Goal: Information Seeking & Learning: Learn about a topic

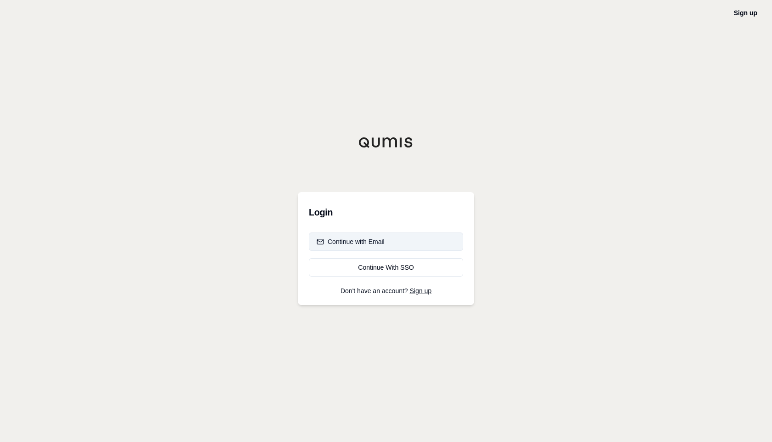
click at [391, 238] on button "Continue with Email" at bounding box center [386, 242] width 154 height 18
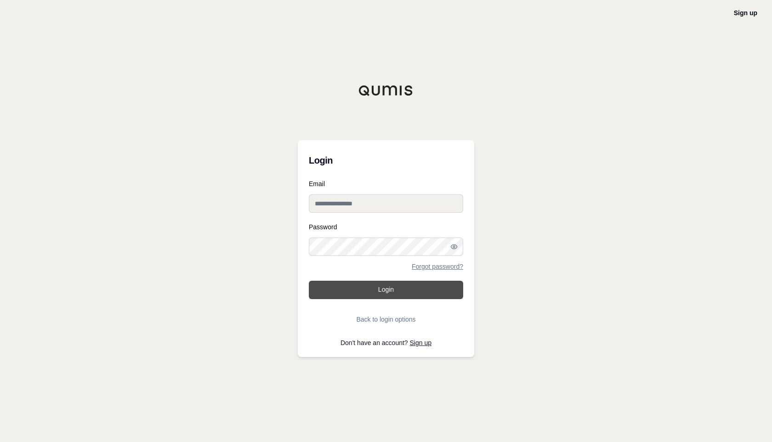
type input "**********"
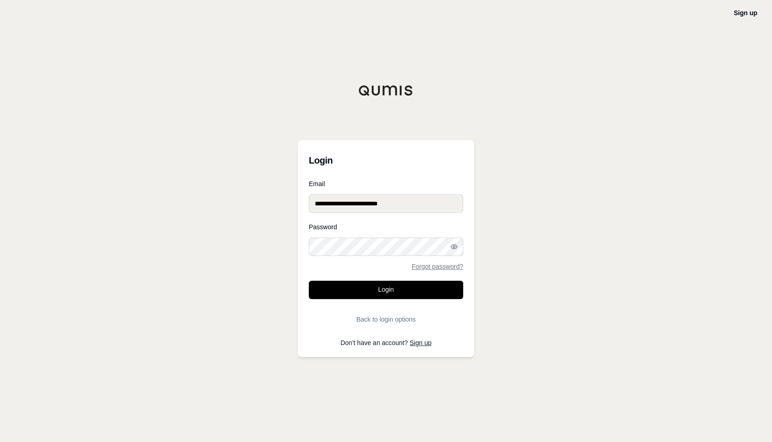
click at [392, 297] on button "Login" at bounding box center [386, 290] width 154 height 18
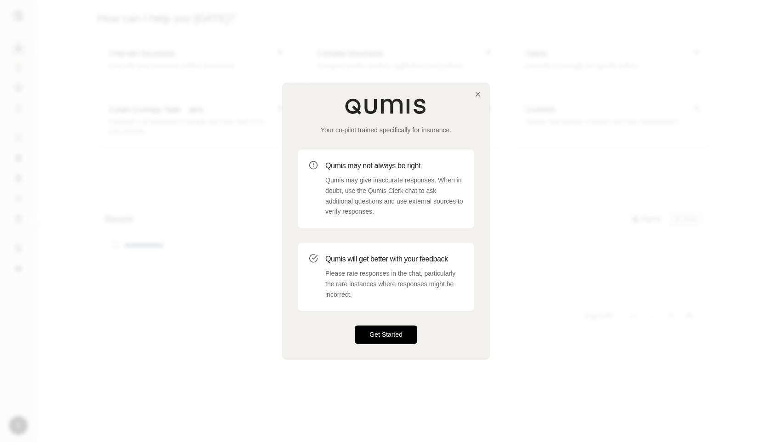
click at [403, 342] on button "Get Started" at bounding box center [386, 335] width 63 height 18
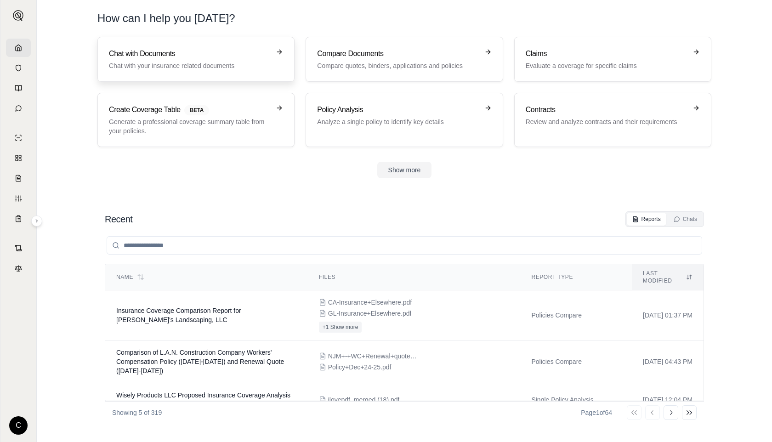
click at [218, 68] on p "Chat with your insurance related documents" at bounding box center [189, 65] width 161 height 9
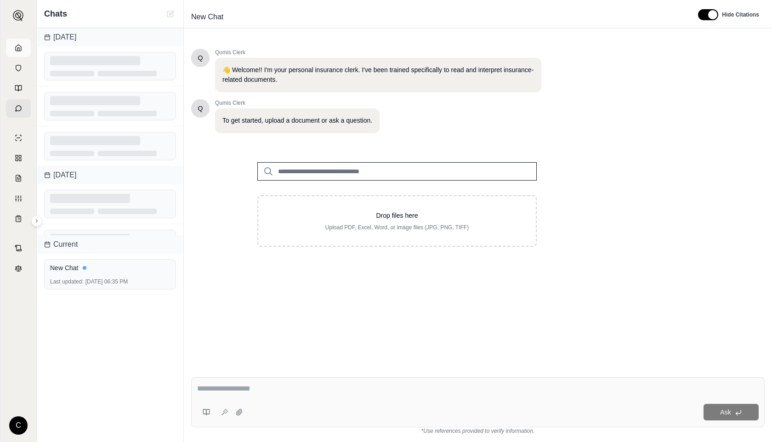
click at [12, 46] on link at bounding box center [18, 48] width 25 height 18
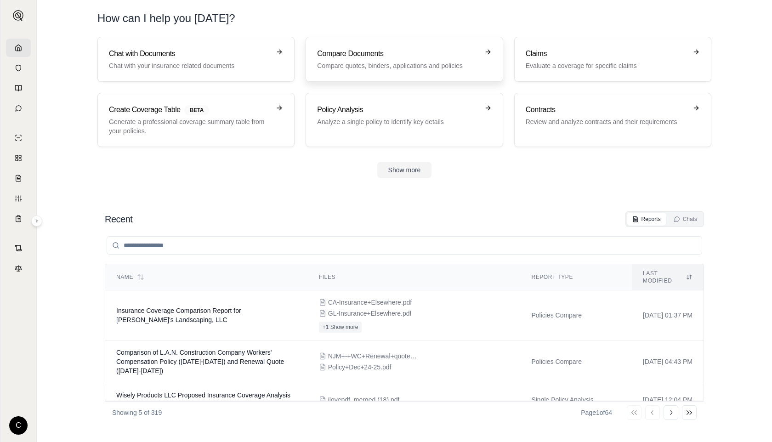
click at [340, 59] on h3 "Compare Documents" at bounding box center [397, 53] width 161 height 11
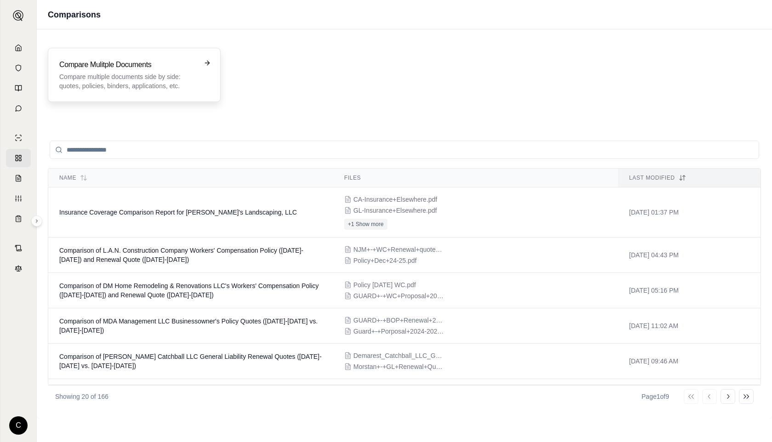
click at [184, 73] on p "Compare multiple documents side by side: quotes, policies, binders, application…" at bounding box center [127, 81] width 137 height 18
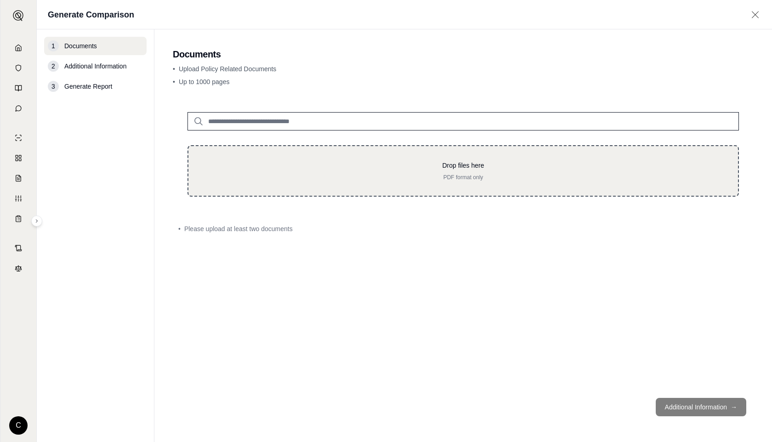
click at [381, 190] on div "Drop files here PDF format only" at bounding box center [464, 170] width 552 height 51
type input "**********"
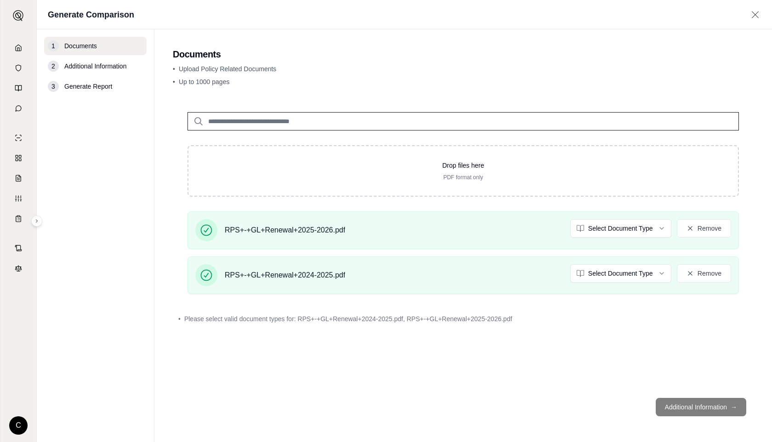
click at [630, 230] on html "C Generate Comparison 1 Documents 2 Additional Information 3 Generate Report Do…" at bounding box center [386, 221] width 772 height 442
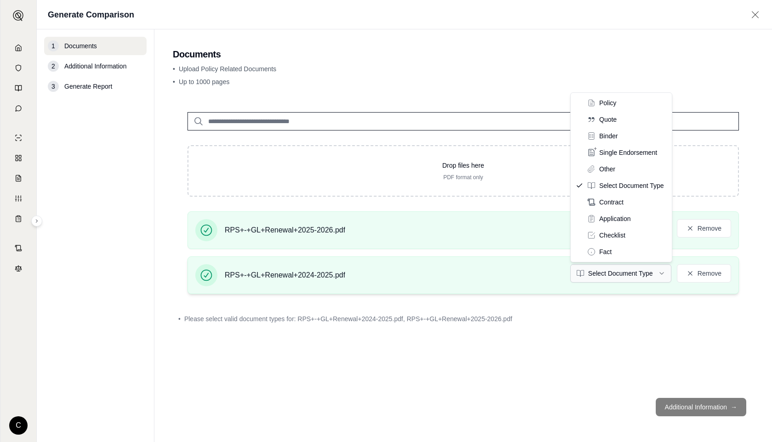
click at [619, 273] on html "C Generate Comparison 1 Documents 2 Additional Information 3 Generate Report Do…" at bounding box center [386, 221] width 772 height 442
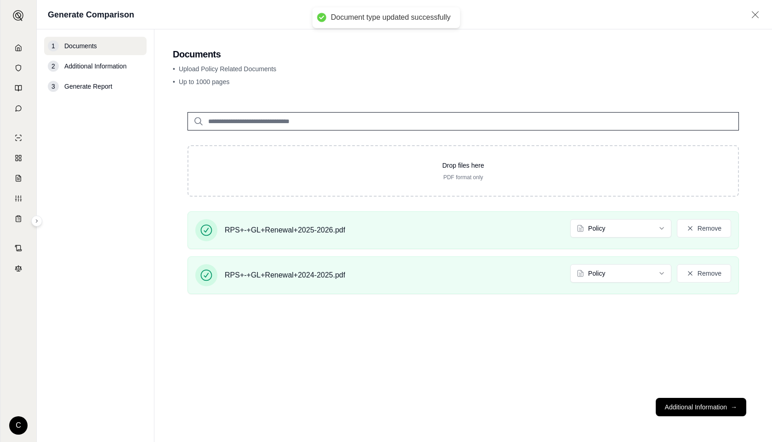
click at [685, 398] on footer "Additional Information →" at bounding box center [463, 407] width 581 height 33
click at [681, 410] on button "Additional Information →" at bounding box center [701, 407] width 91 height 18
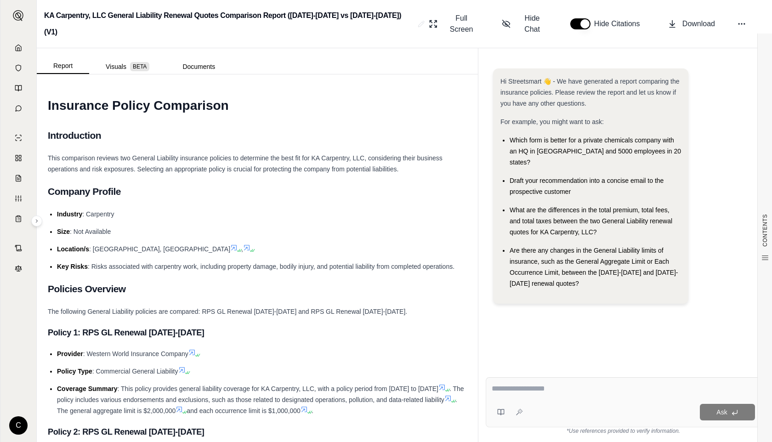
type textarea "*"
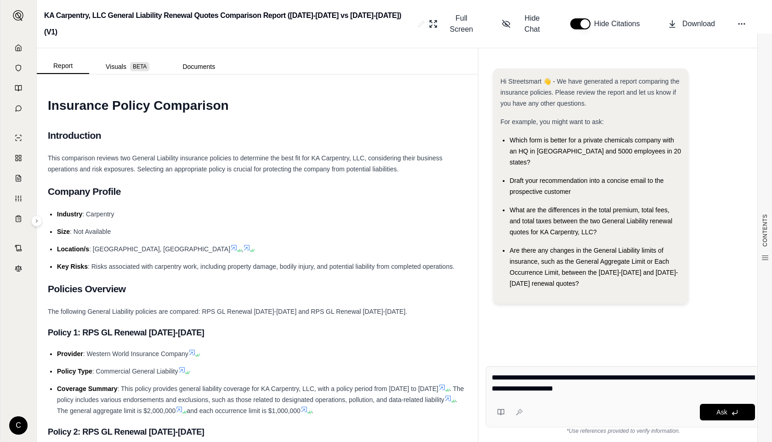
type textarea "**********"
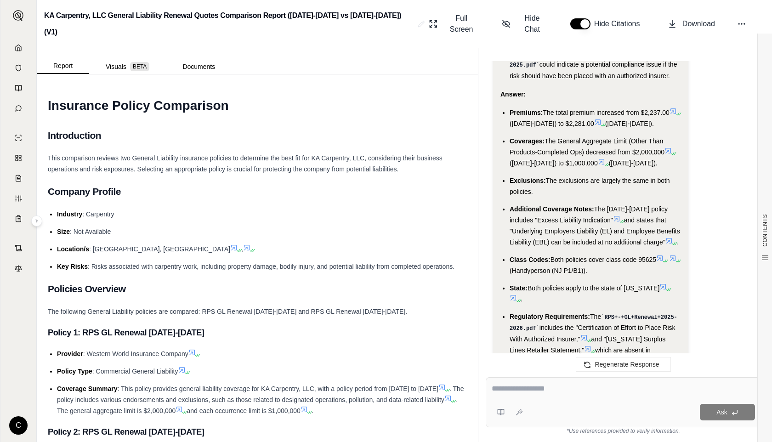
scroll to position [2595, 0]
click at [593, 136] on span "The General Aggregate Limit (Other Than Products-Completed Ops) decreased from …" at bounding box center [587, 145] width 155 height 18
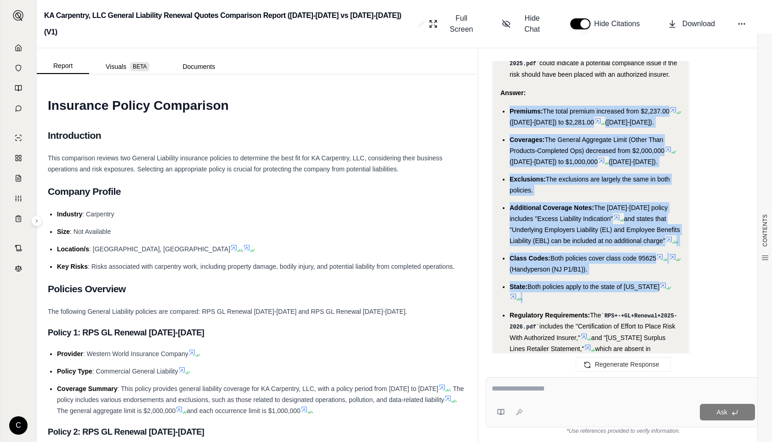
drag, startPoint x: 511, startPoint y: 70, endPoint x: 595, endPoint y: 263, distance: 210.0
click at [595, 263] on ul "Premiums: The total premium increased from $2,237.00 ([DATE]-[DATE]) to $2,281.…" at bounding box center [591, 236] width 181 height 260
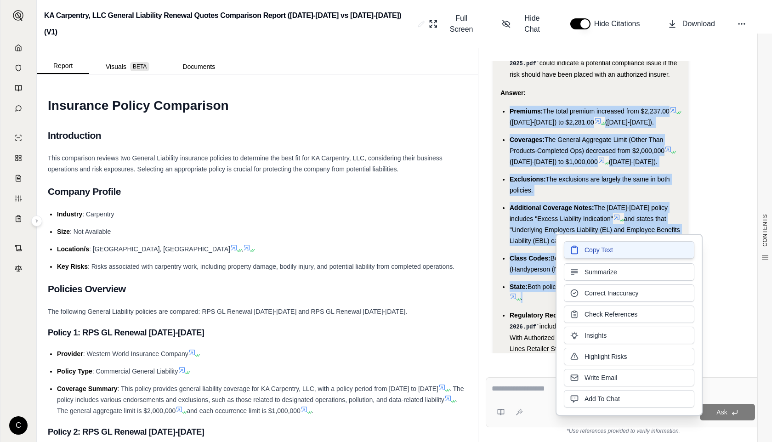
click at [598, 247] on span "Copy Text" at bounding box center [599, 249] width 29 height 9
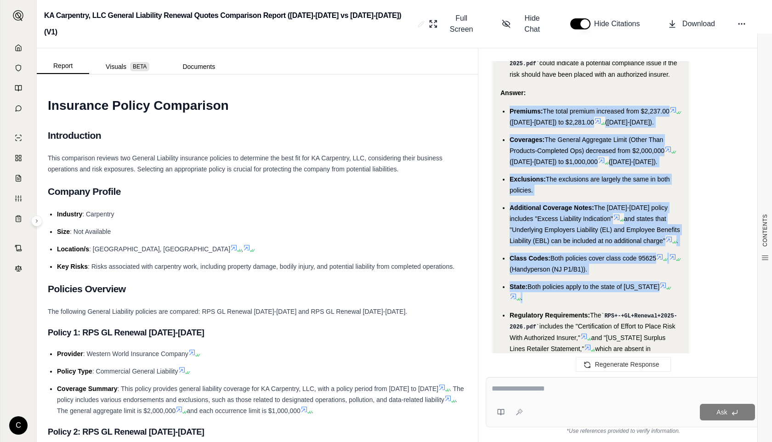
click at [580, 393] on textarea at bounding box center [623, 388] width 263 height 11
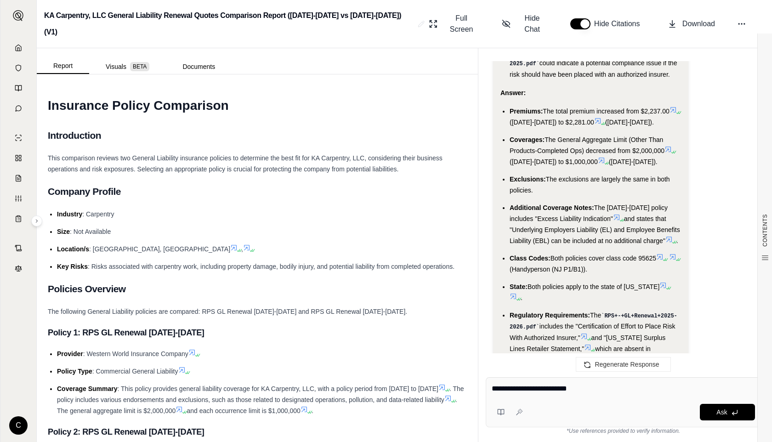
type textarea "**********"
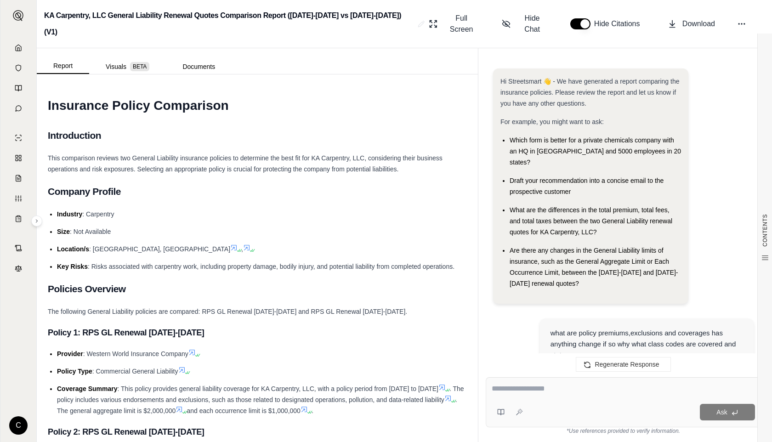
scroll to position [4388, 0]
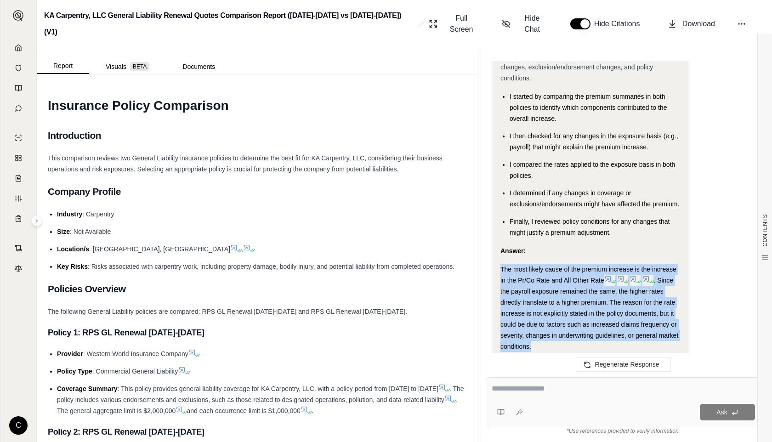
drag, startPoint x: 502, startPoint y: 225, endPoint x: 555, endPoint y: 300, distance: 91.8
click at [555, 300] on div "The most likely cause of the premium increase is the increase in the Pr/Co Rate…" at bounding box center [591, 308] width 181 height 88
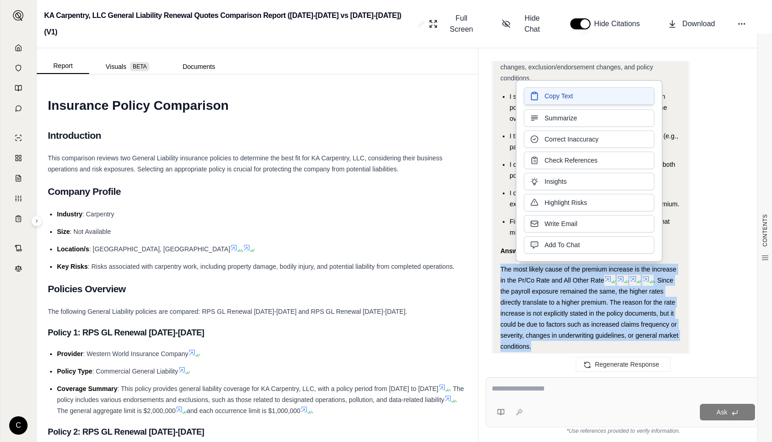
click at [561, 98] on span "Copy Text" at bounding box center [559, 95] width 29 height 9
